Goal: Complete application form

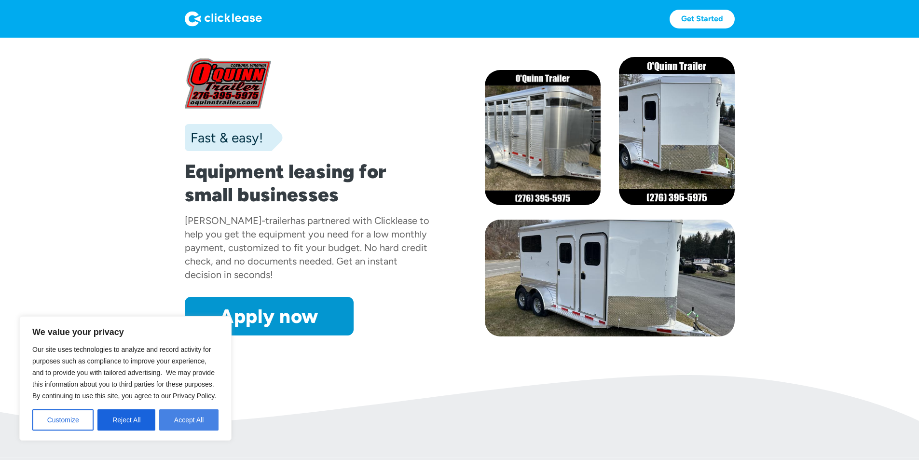
click at [166, 421] on button "Accept All" at bounding box center [188, 419] width 59 height 21
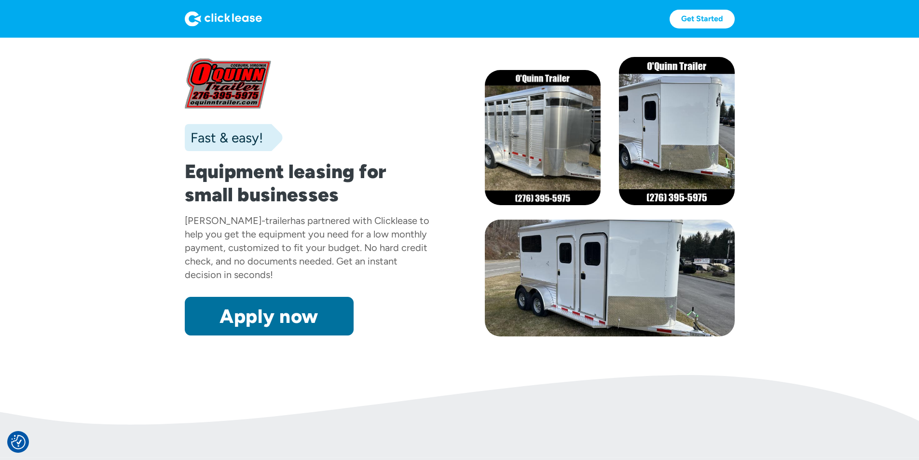
click at [202, 335] on link "Apply now" at bounding box center [269, 316] width 169 height 39
